Goal: Task Accomplishment & Management: Use online tool/utility

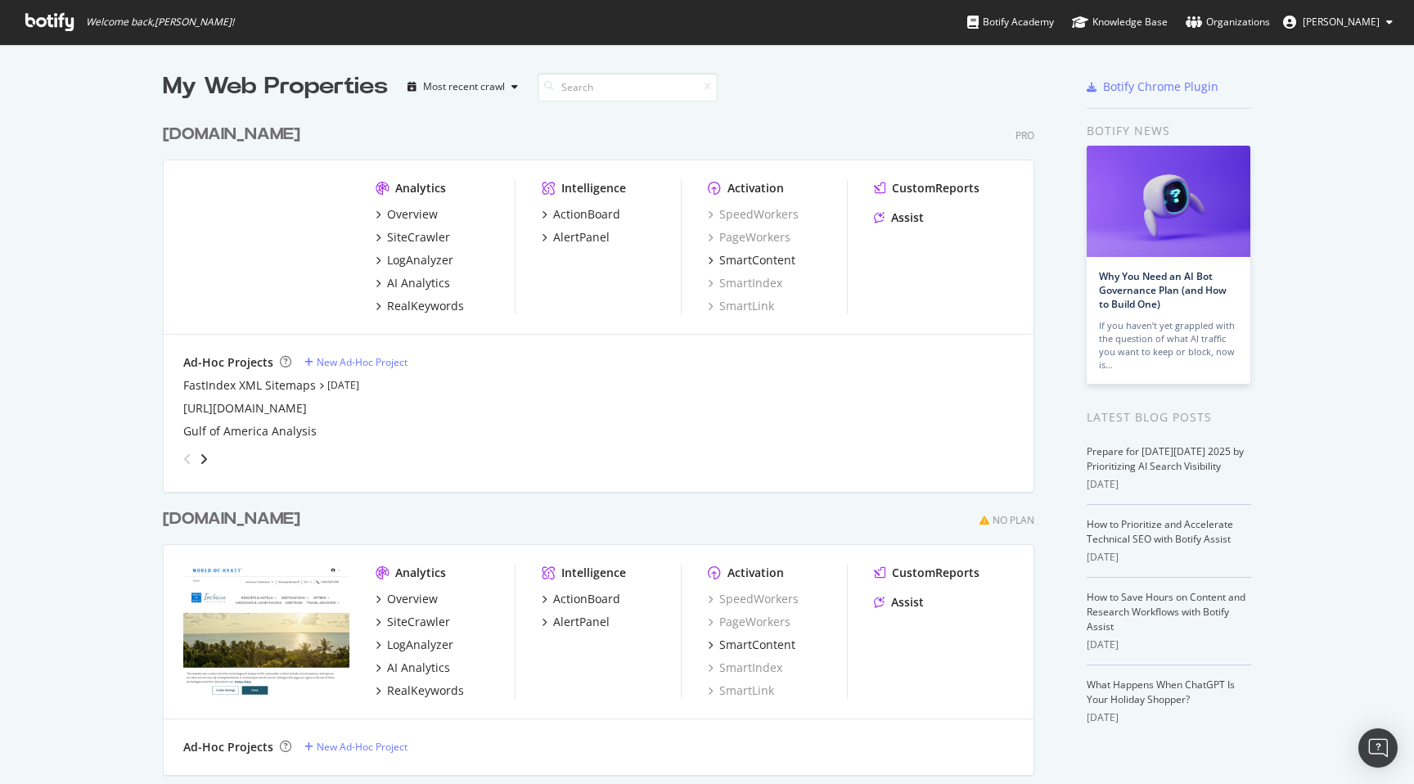
scroll to position [784, 1414]
click at [413, 243] on div "SiteCrawler" at bounding box center [418, 237] width 63 height 16
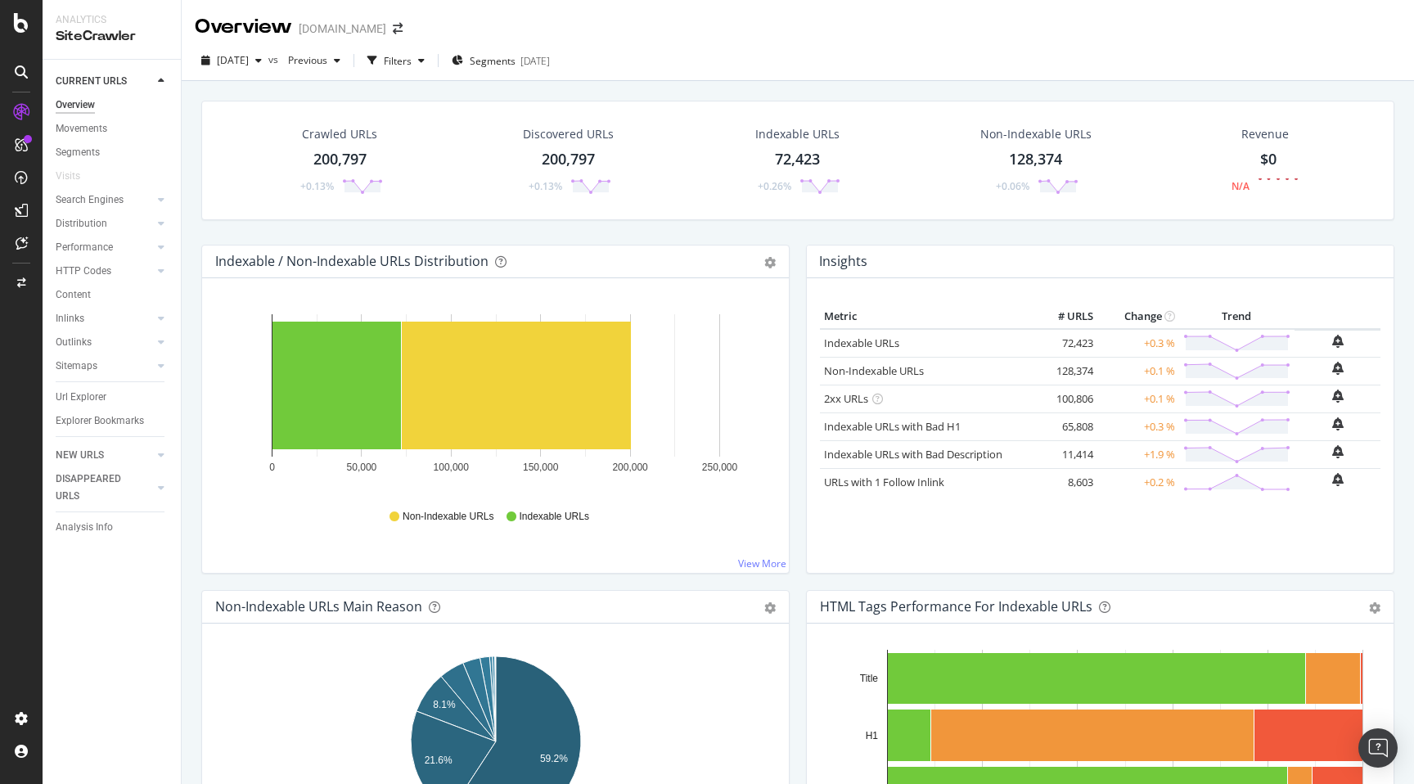
click at [106, 624] on div "CURRENT URLS Overview Movements Segments Visits Search Engines Top Charts Segme…" at bounding box center [112, 422] width 138 height 724
drag, startPoint x: 106, startPoint y: 607, endPoint x: 106, endPoint y: 575, distance: 31.9
click at [106, 601] on div "CURRENT URLS Overview Movements Segments Visits Search Engines Top Charts Segme…" at bounding box center [112, 422] width 138 height 724
click at [110, 396] on link "Url Explorer" at bounding box center [113, 397] width 114 height 17
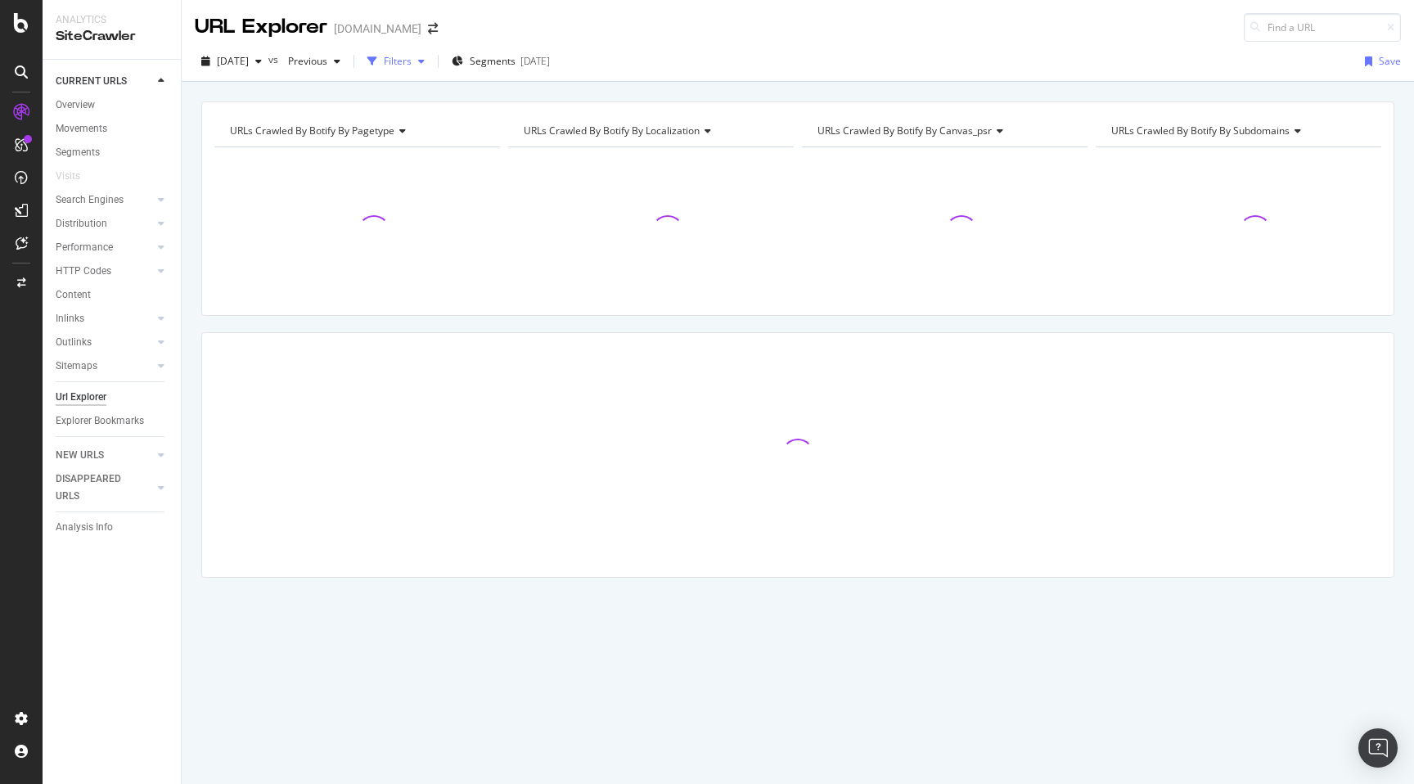
click at [412, 62] on div "Filters" at bounding box center [398, 61] width 28 height 14
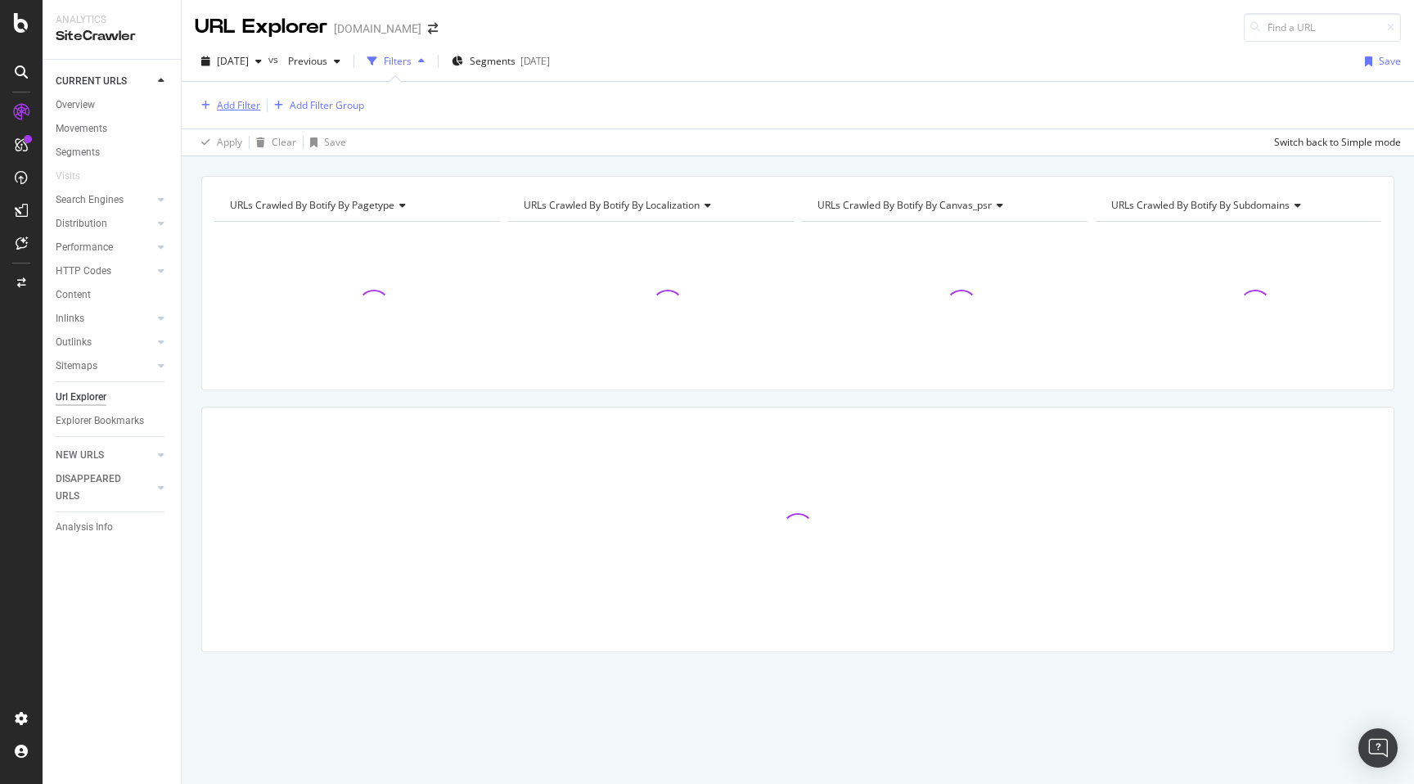
click at [231, 98] on div "Add Filter" at bounding box center [238, 105] width 43 height 14
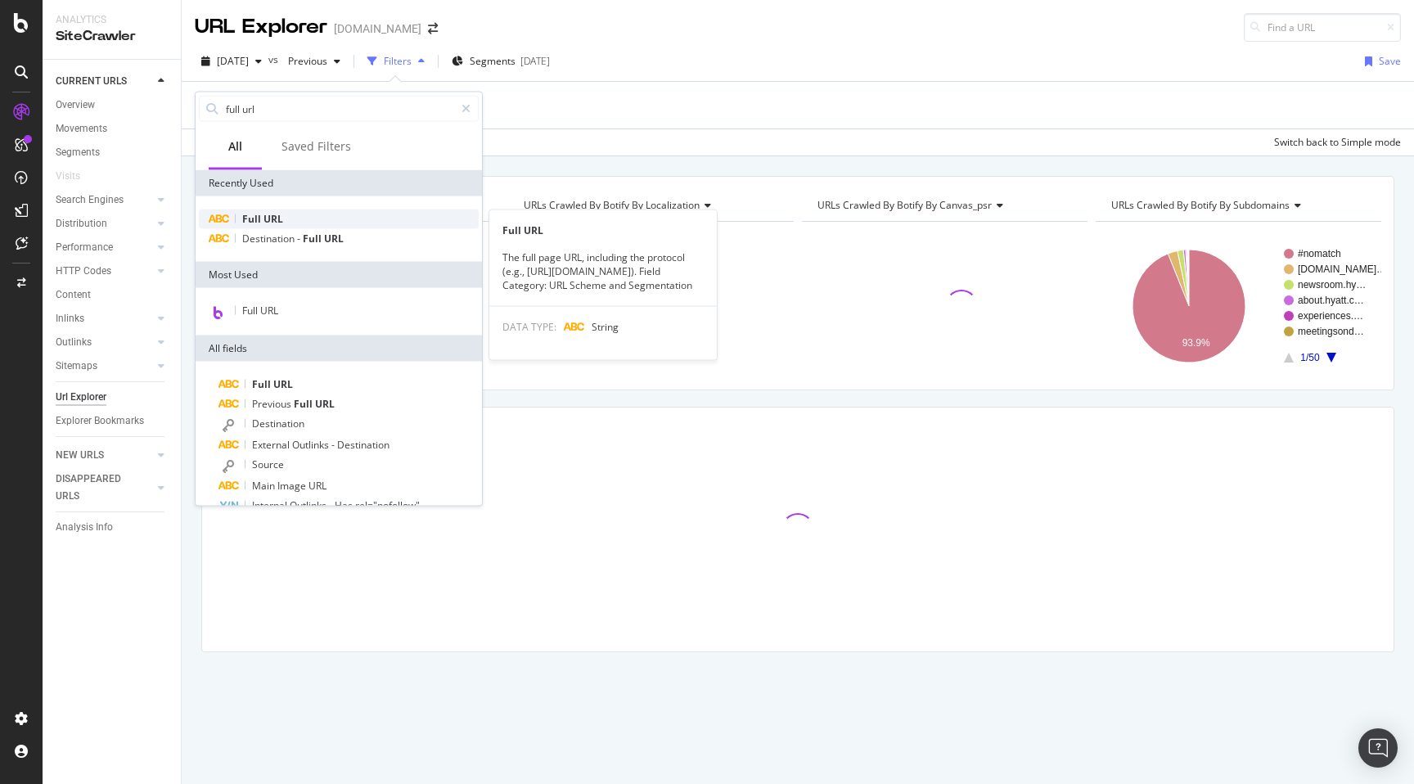
type input "full url"
click at [275, 222] on span "URL" at bounding box center [274, 219] width 20 height 14
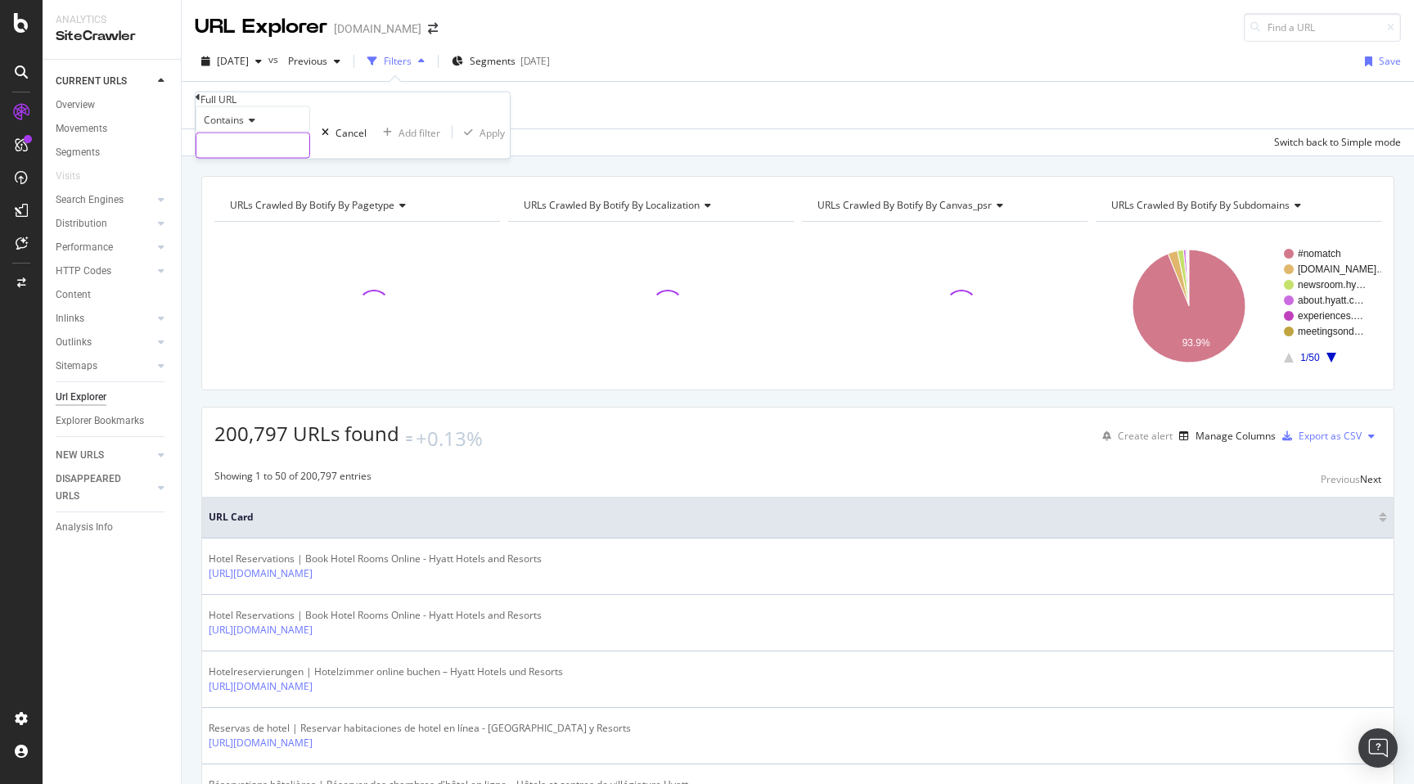
click at [292, 158] on input "text" at bounding box center [252, 145] width 113 height 25
paste input "[URL][DOMAIN_NAME]"
type input "[URL][DOMAIN_NAME]"
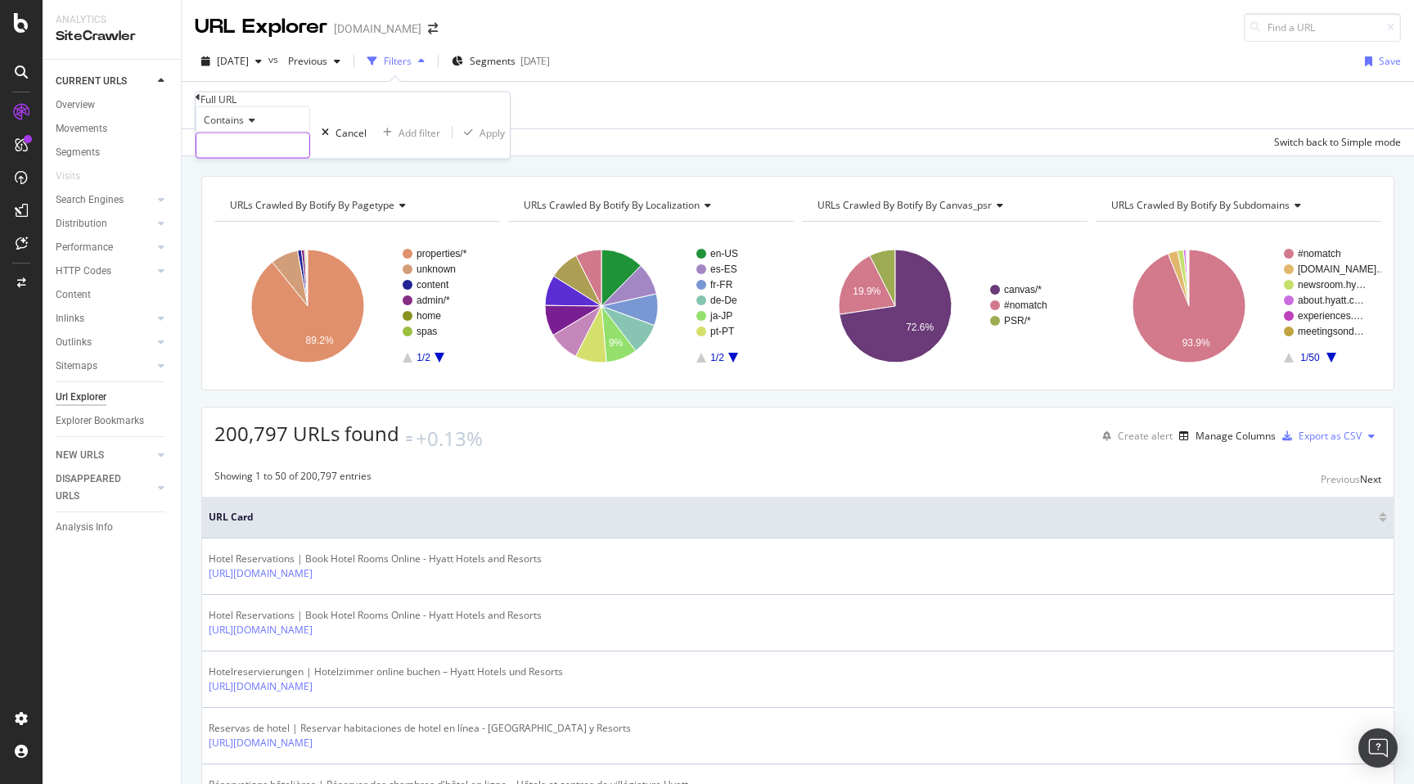
paste input "[URL][DOMAIN_NAME]"
type input "[URL][DOMAIN_NAME]"
click at [481, 137] on div "button" at bounding box center [492, 133] width 22 height 10
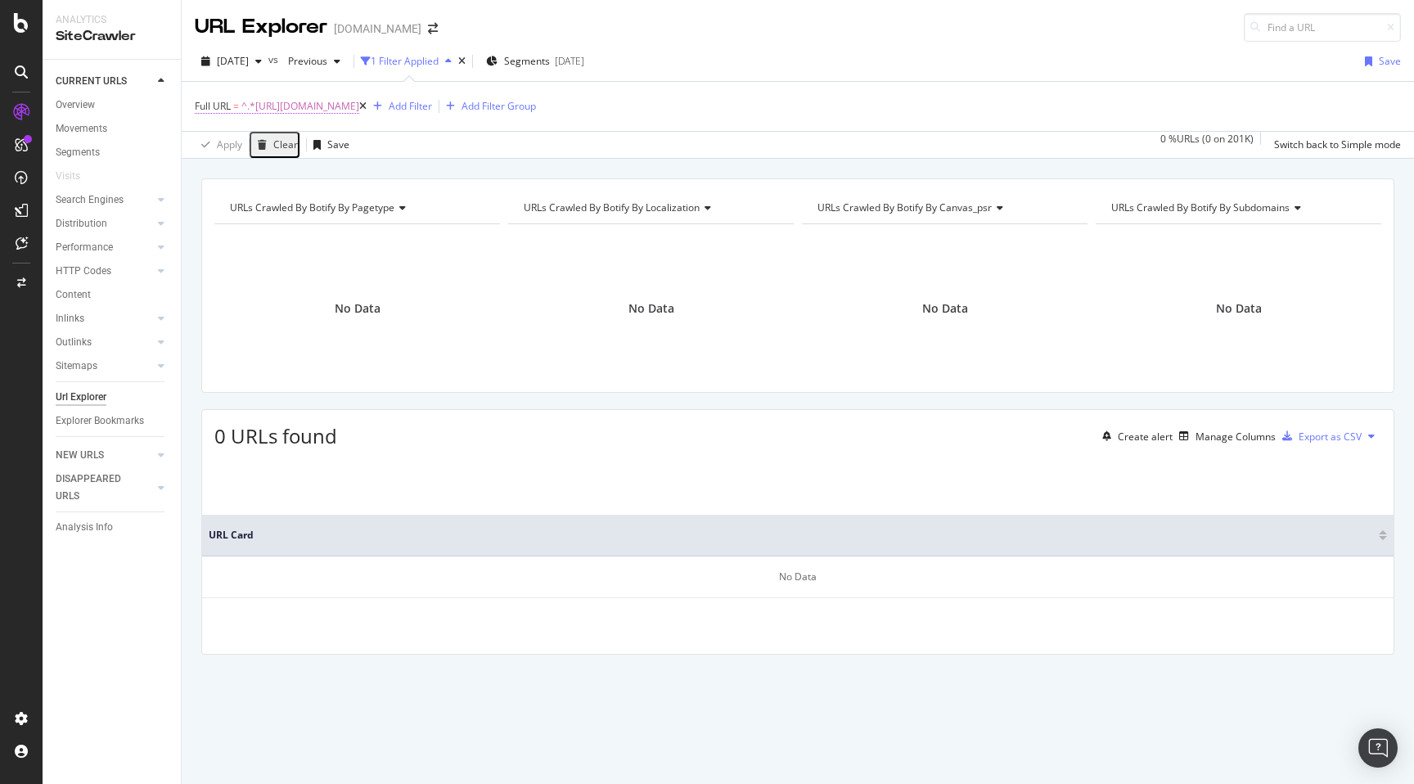
click at [359, 108] on span "^.*[URL][DOMAIN_NAME]" at bounding box center [300, 106] width 118 height 23
click at [250, 157] on div "Contains [URL][DOMAIN_NAME] Cancel Add filter Apply" at bounding box center [365, 131] width 338 height 52
click at [359, 138] on div "Cancel" at bounding box center [374, 131] width 31 height 14
click at [367, 111] on icon at bounding box center [362, 106] width 7 height 10
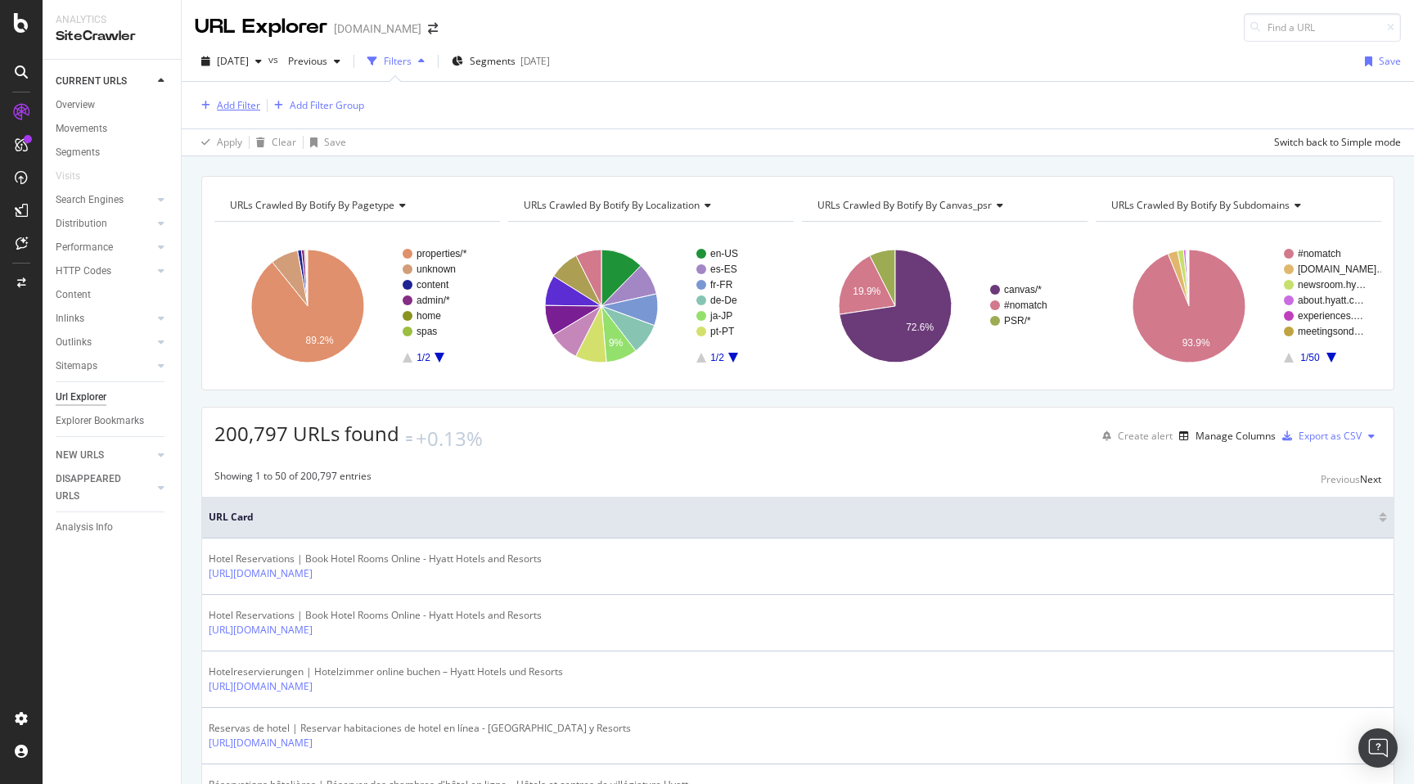
click at [238, 96] on button "Add Filter" at bounding box center [227, 106] width 65 height 20
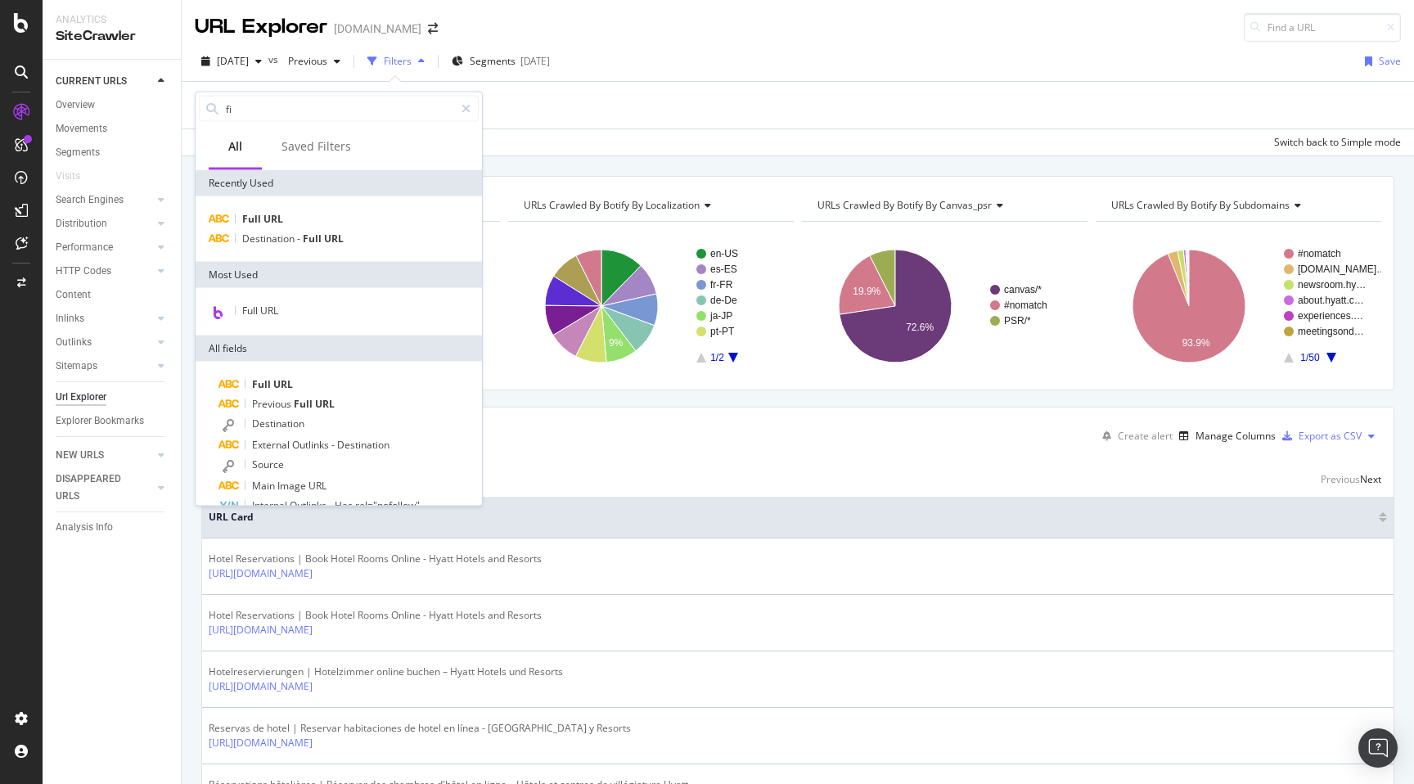
type input "f"
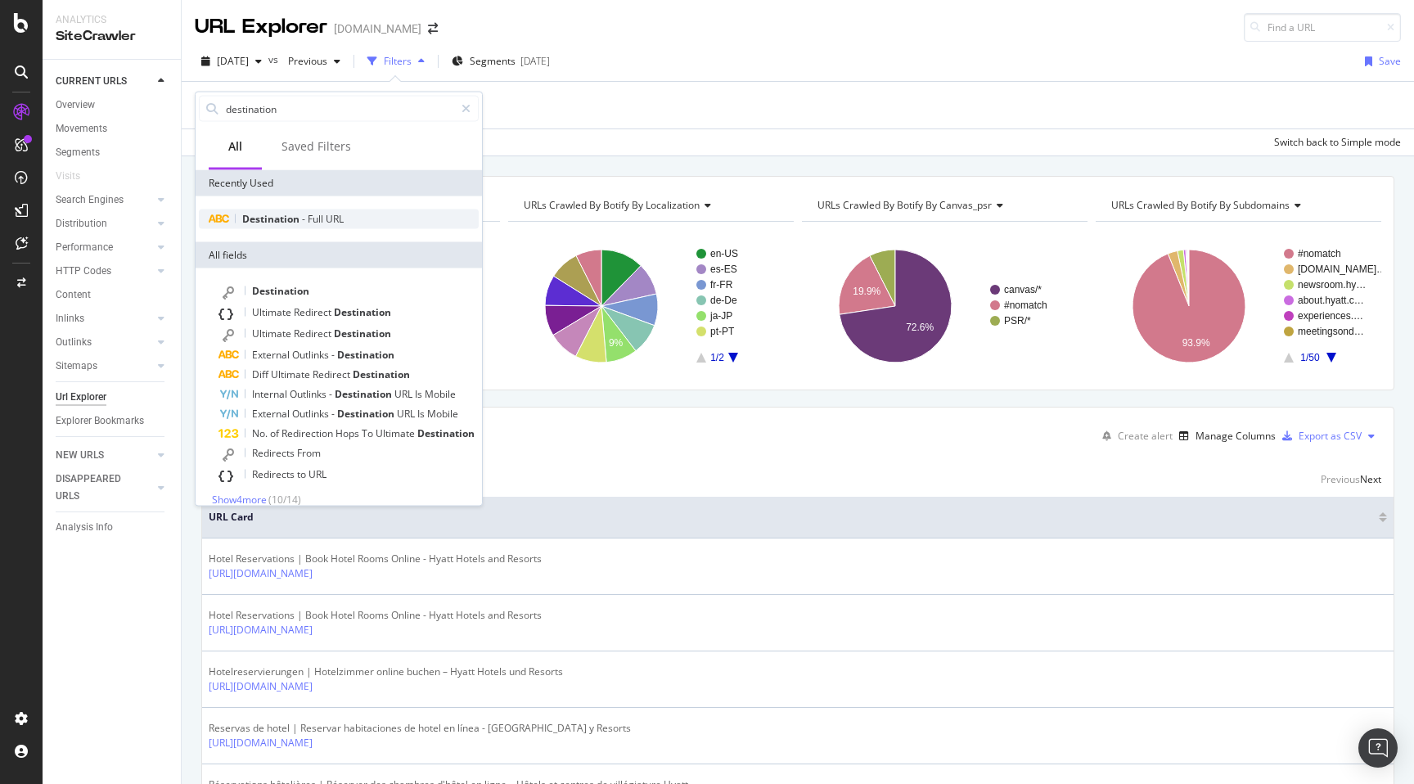
type input "destination"
click at [294, 228] on div "Destination - Full URL" at bounding box center [339, 219] width 280 height 20
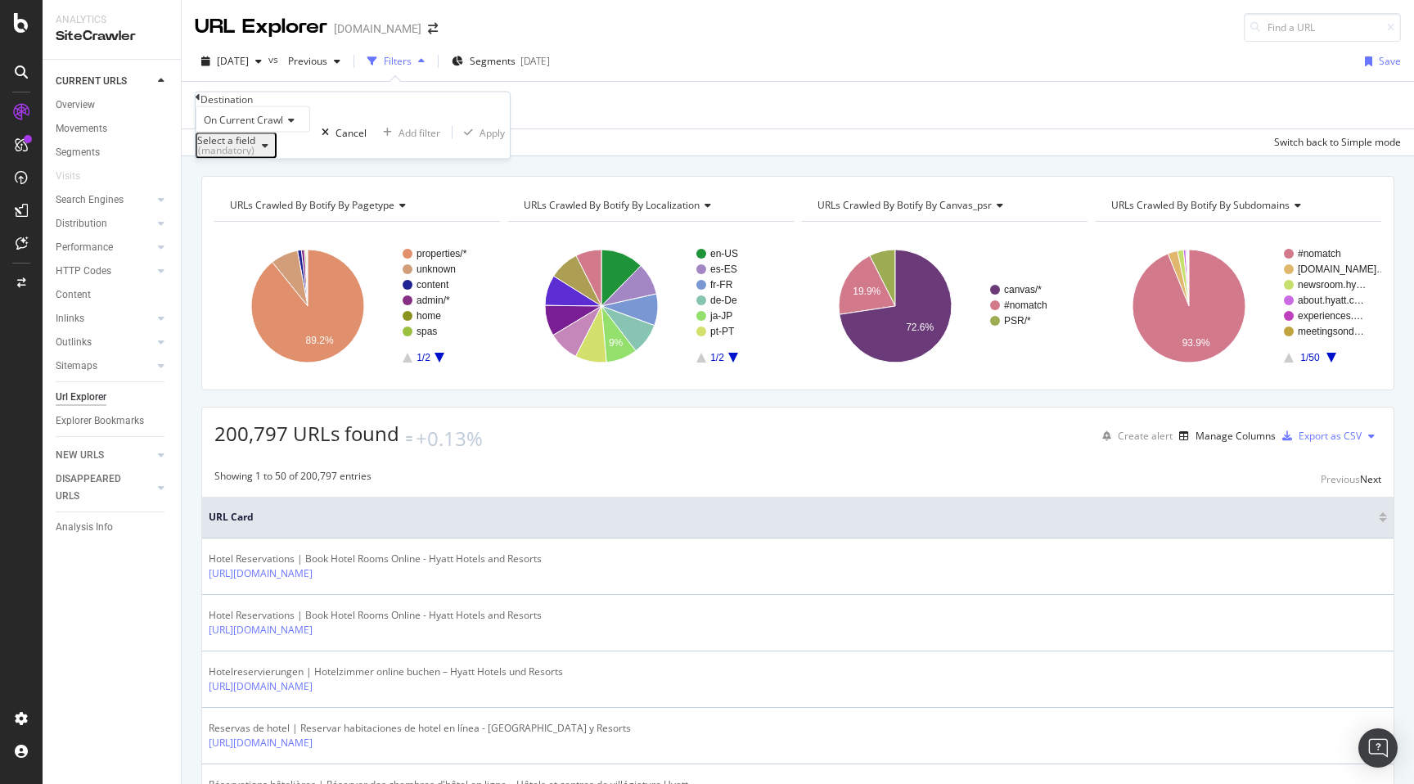
click at [275, 156] on div "Select a field (mandatory)" at bounding box center [236, 145] width 78 height 21
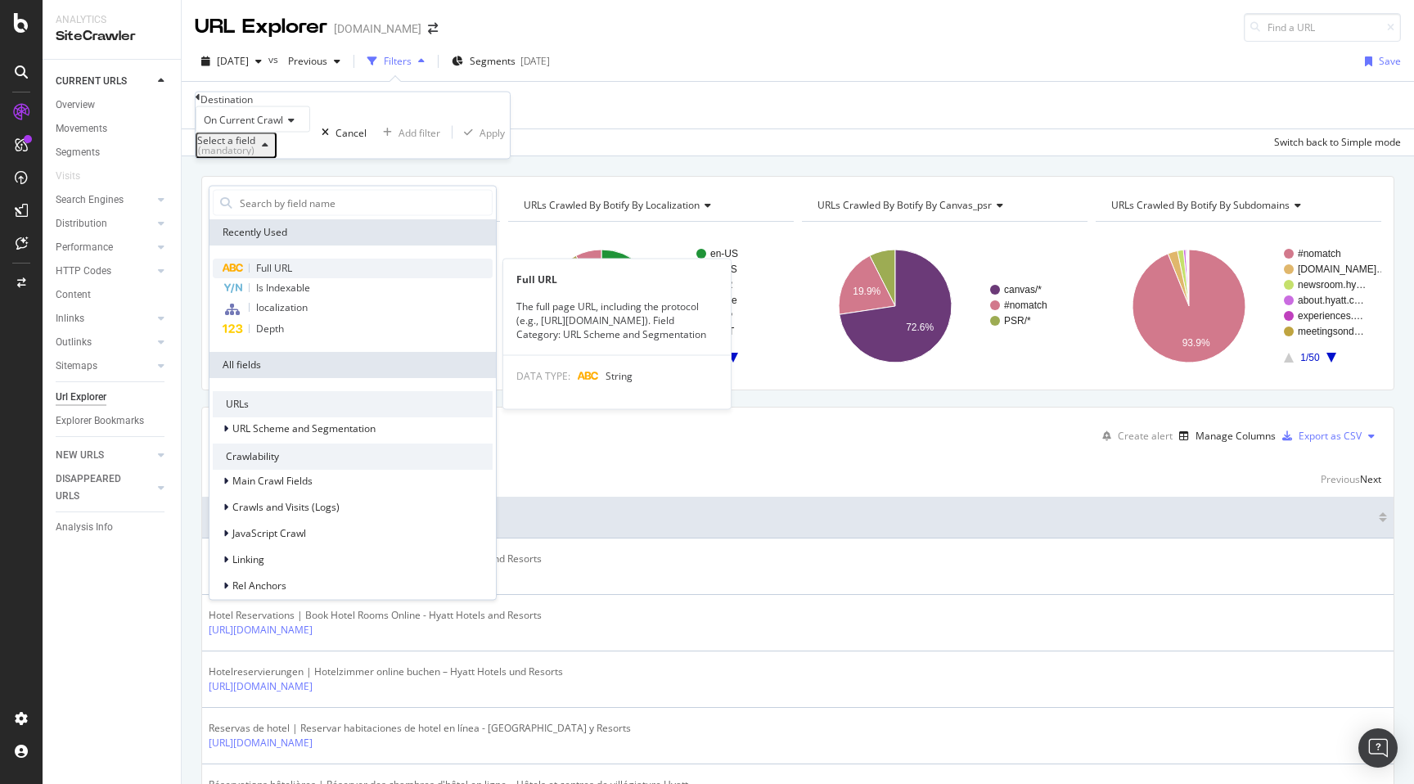
click at [282, 273] on span "Full URL" at bounding box center [274, 268] width 36 height 14
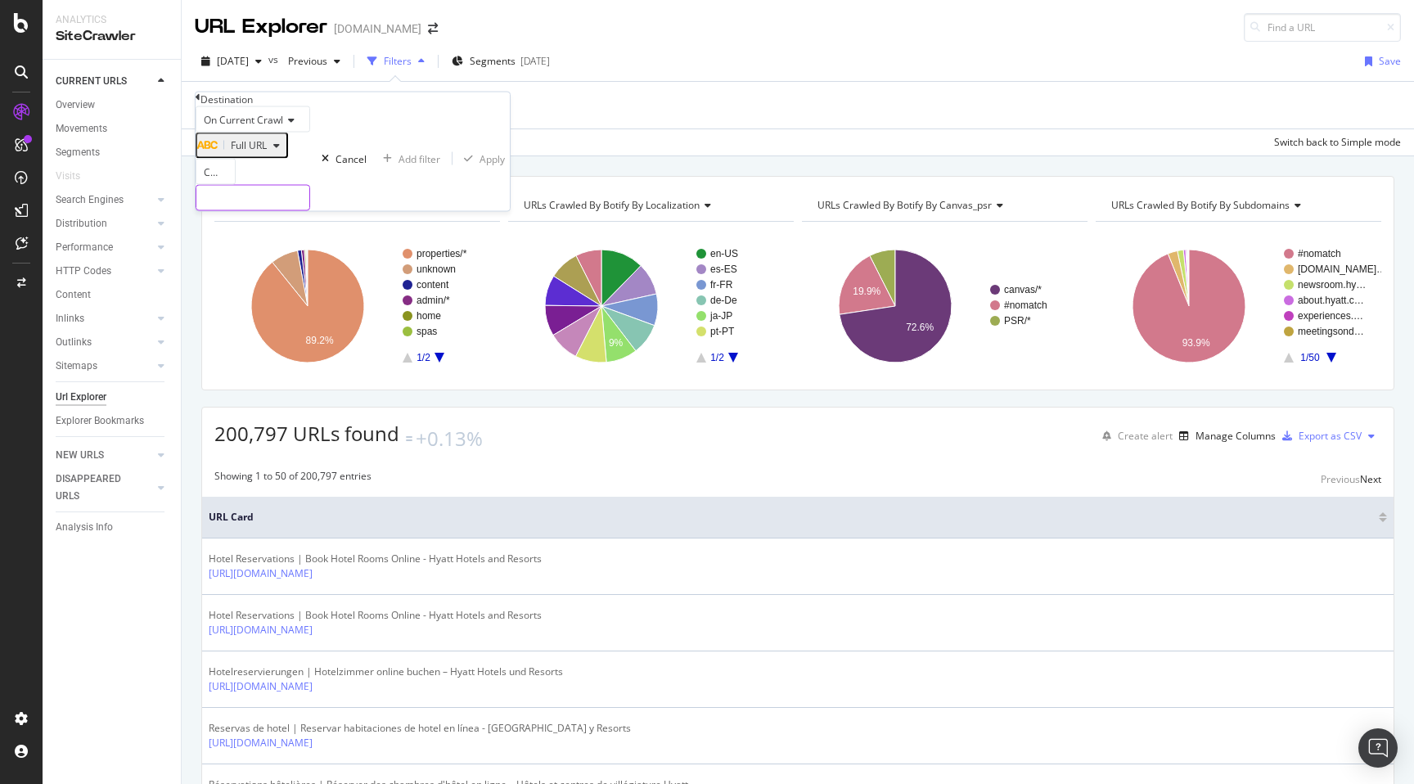
click at [280, 210] on input "text" at bounding box center [252, 198] width 113 height 25
paste input "[URL][DOMAIN_NAME]"
type input "[URL][DOMAIN_NAME]"
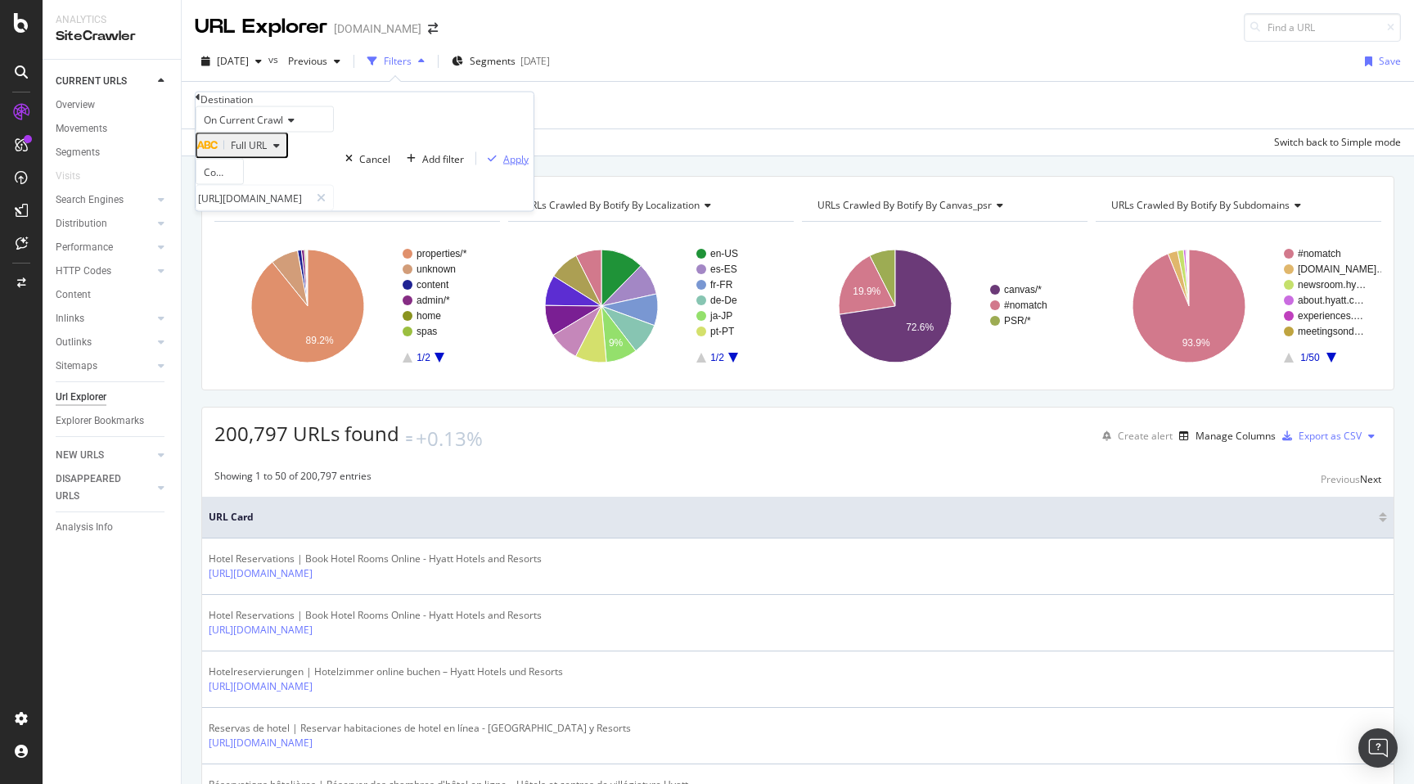
click at [488, 164] on icon "button" at bounding box center [492, 159] width 9 height 10
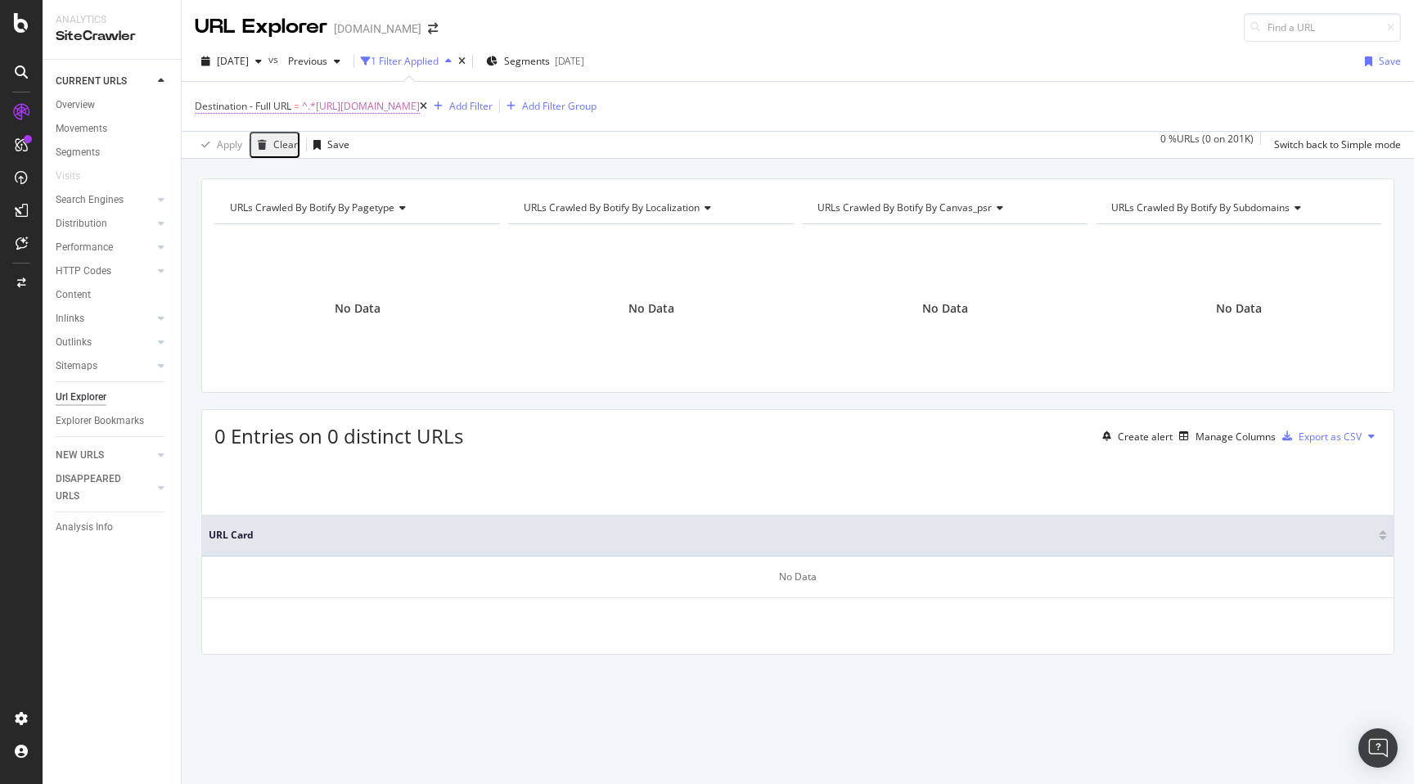
click at [367, 115] on span "^.*[URL][DOMAIN_NAME]" at bounding box center [361, 106] width 118 height 23
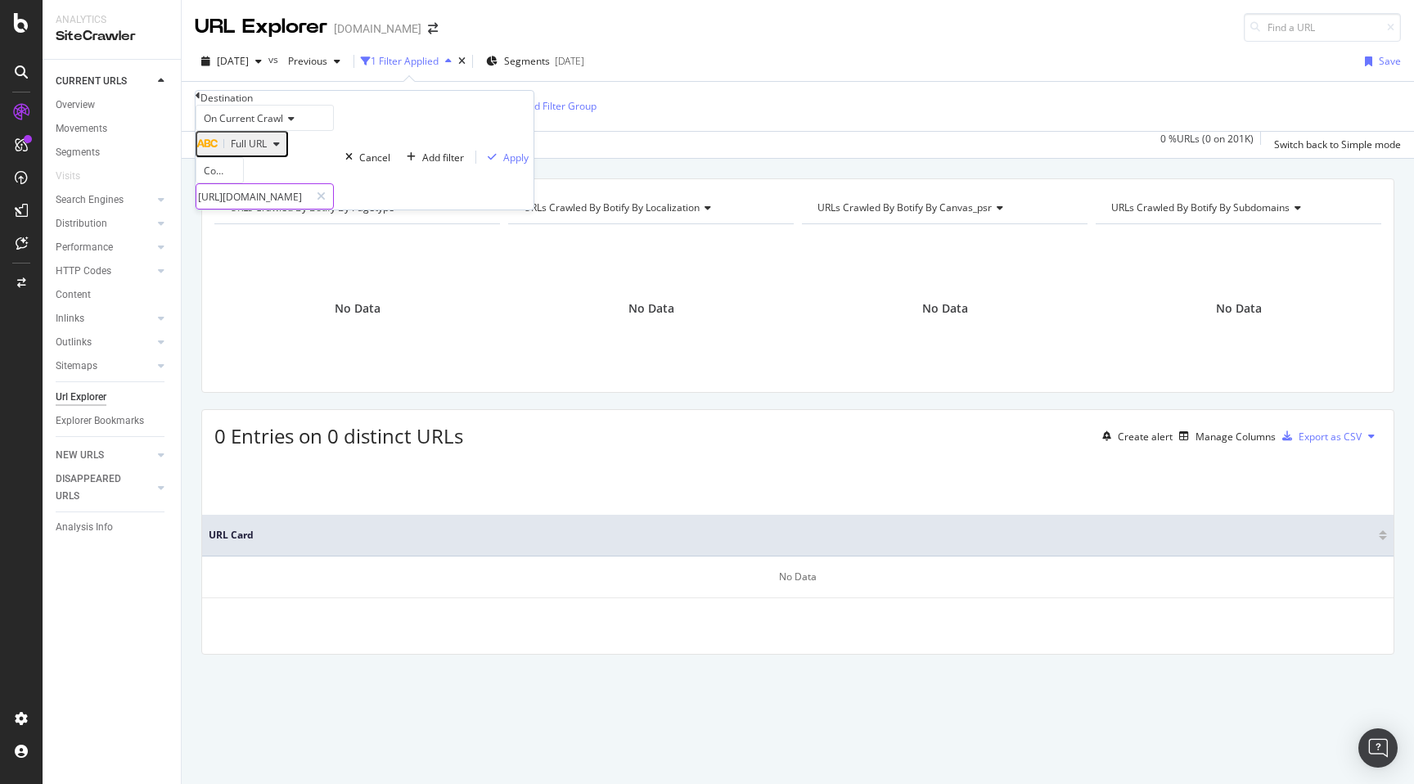
click at [309, 209] on input "[URL][DOMAIN_NAME]" at bounding box center [252, 196] width 113 height 25
paste input "collection/luxury-hotel-accommodations-[GEOGRAPHIC_DATA]"
type input "[URL][DOMAIN_NAME]"
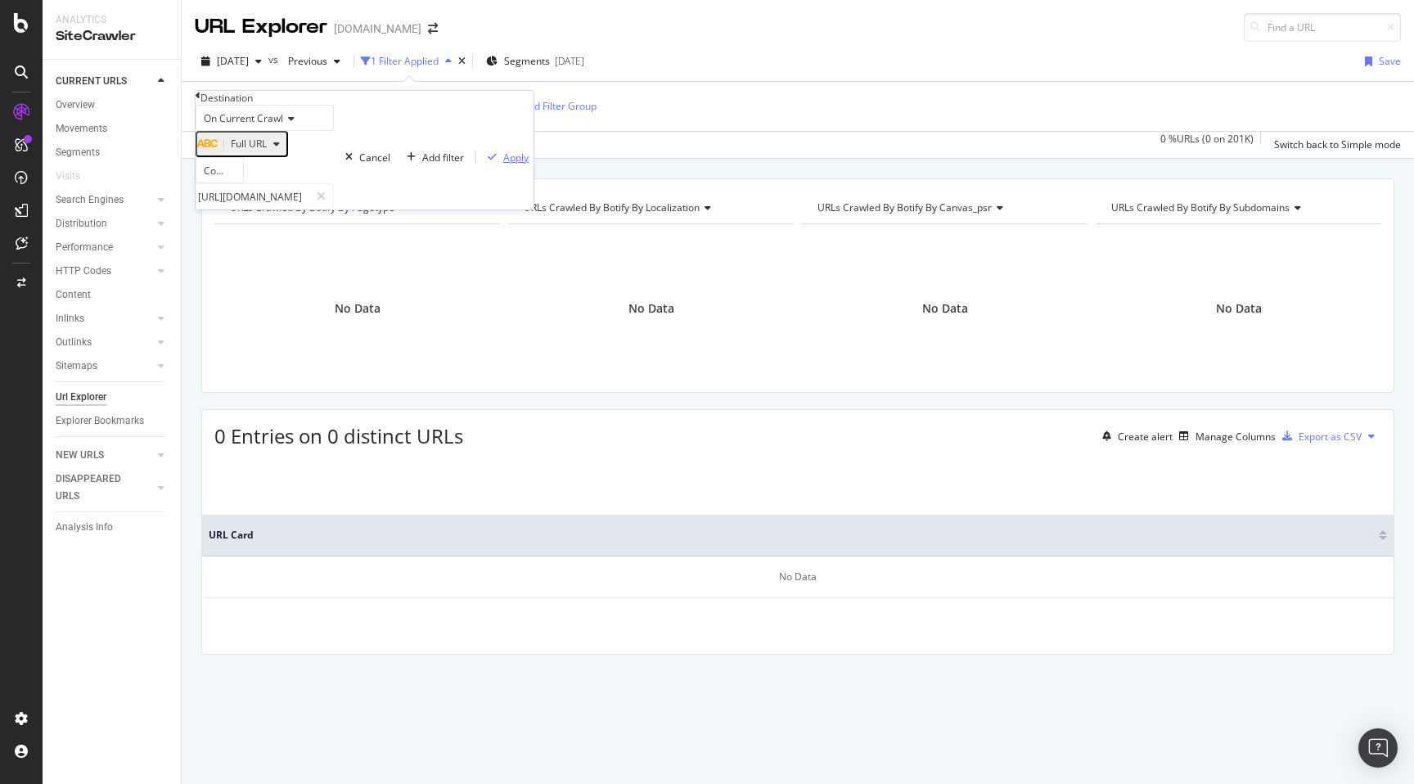
click at [503, 164] on div "Apply" at bounding box center [515, 158] width 25 height 14
